Goal: Information Seeking & Learning: Check status

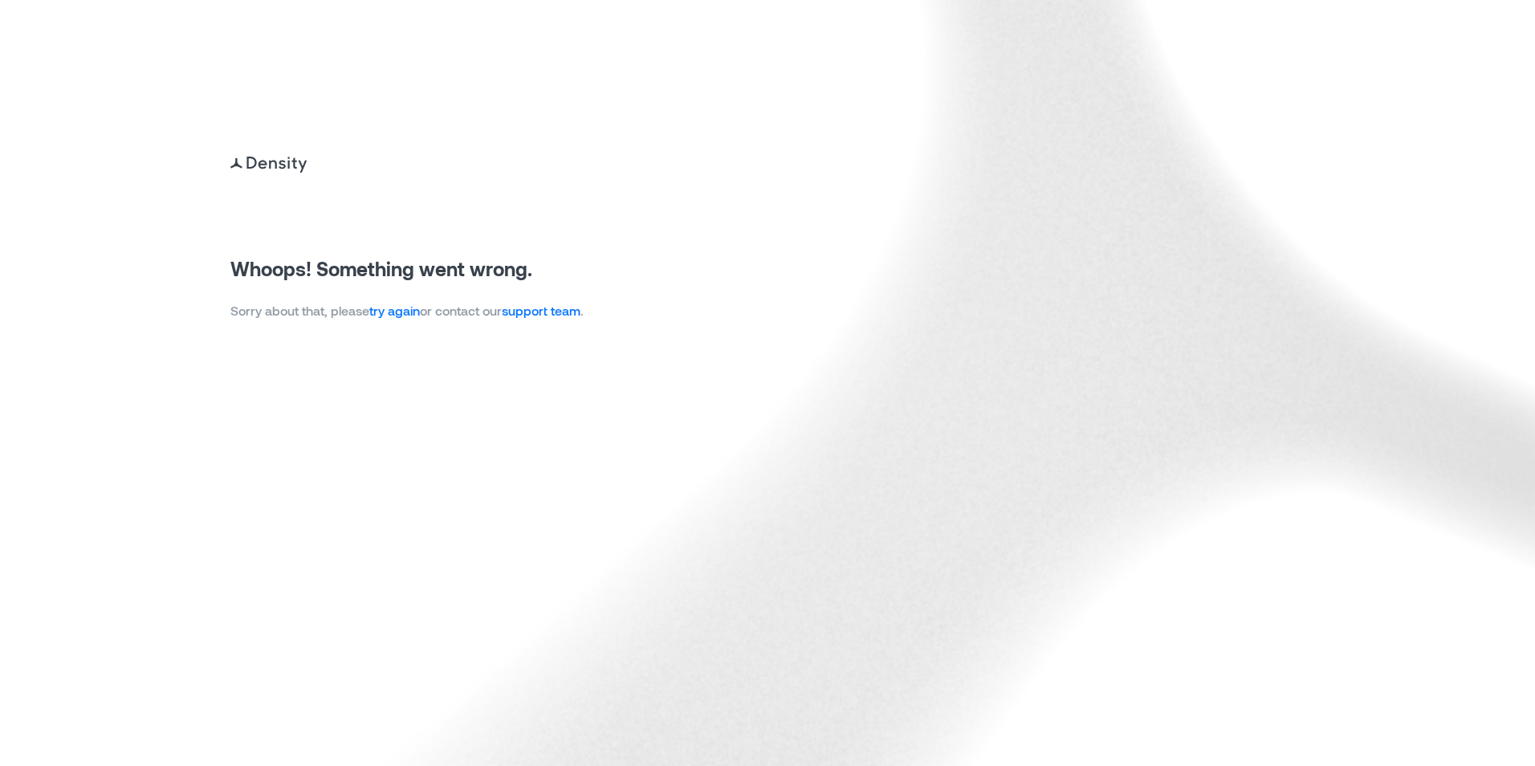
drag, startPoint x: 414, startPoint y: 307, endPoint x: 495, endPoint y: 363, distance: 98.7
click at [414, 307] on link "try again" at bounding box center [394, 310] width 51 height 15
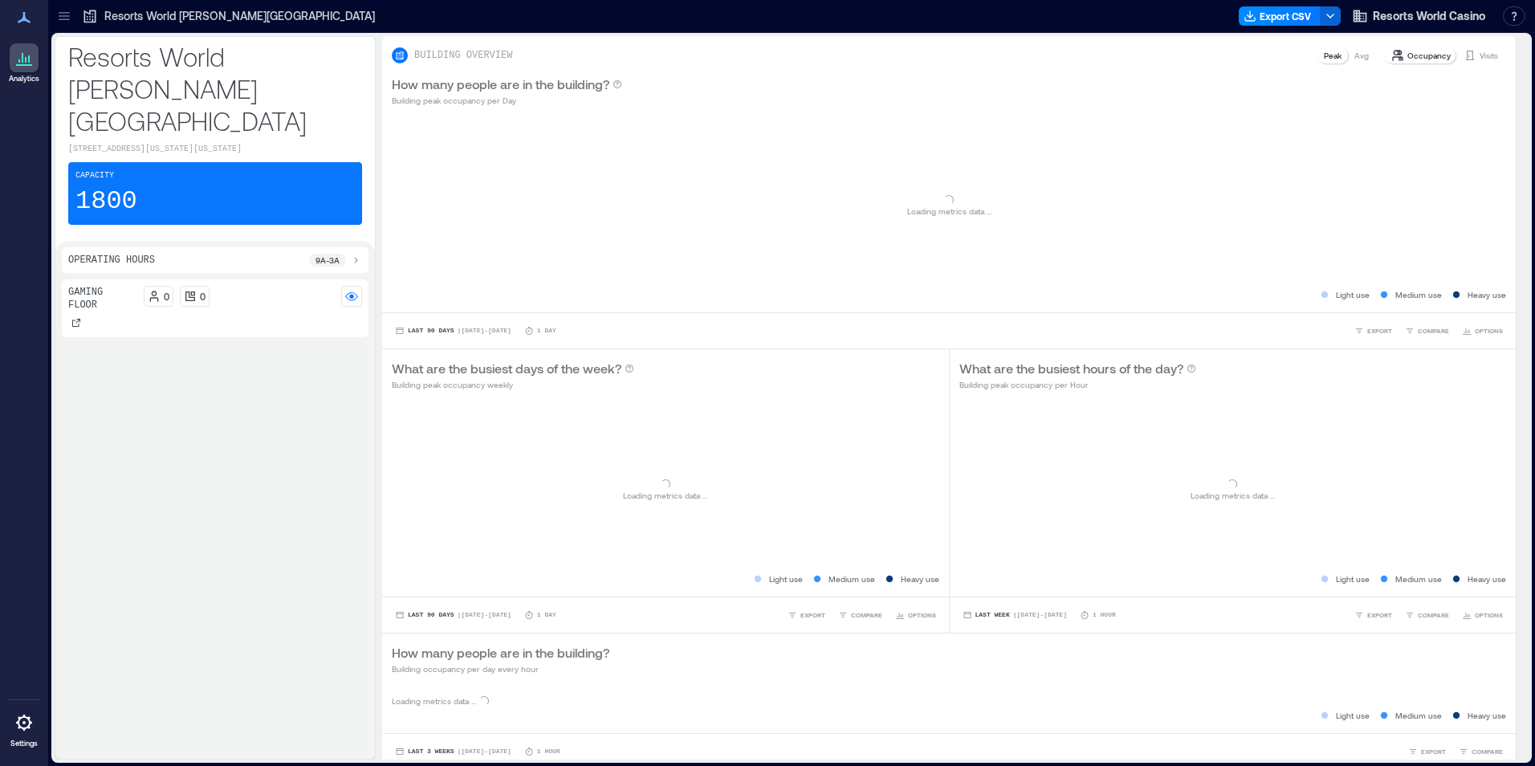
click at [1480, 56] on p "Visits" at bounding box center [1489, 55] width 18 height 13
